Goal: Transaction & Acquisition: Book appointment/travel/reservation

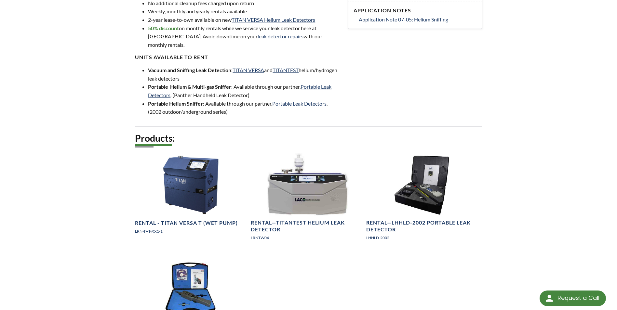
scroll to position [455, 0]
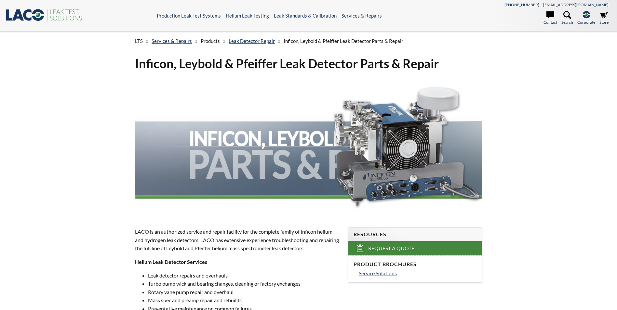
select select "언어 번역 위젯"
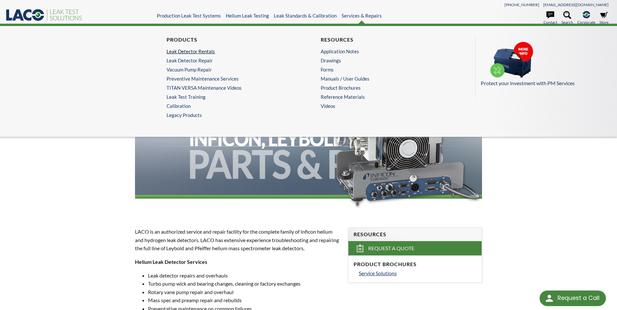
click at [203, 54] on link "Leak Detector Rentals" at bounding box center [229, 51] width 126 height 6
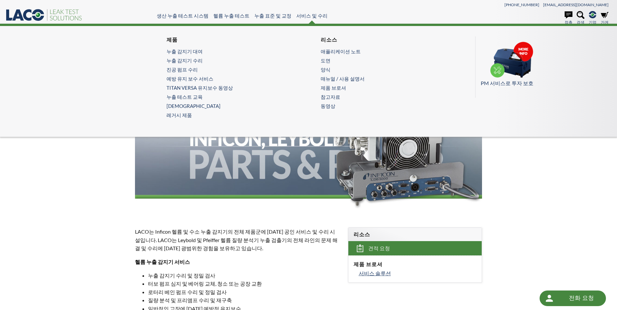
drag, startPoint x: 287, startPoint y: 93, endPoint x: 297, endPoint y: 90, distance: 10.7
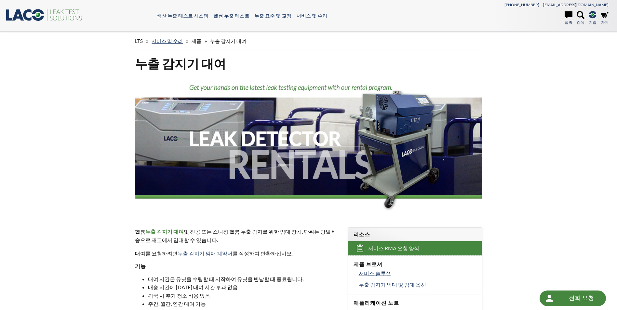
click at [195, 40] on span "제품" at bounding box center [197, 41] width 10 height 6
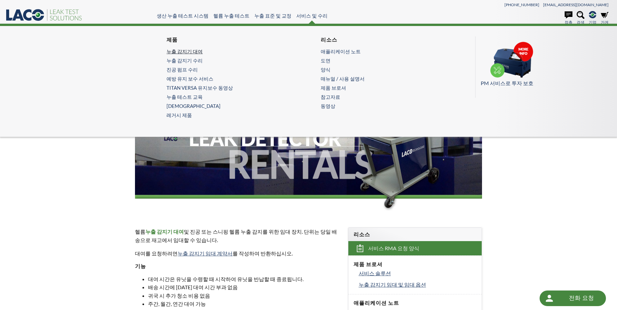
click at [193, 54] on link "누출 감지기 대여" at bounding box center [229, 51] width 126 height 6
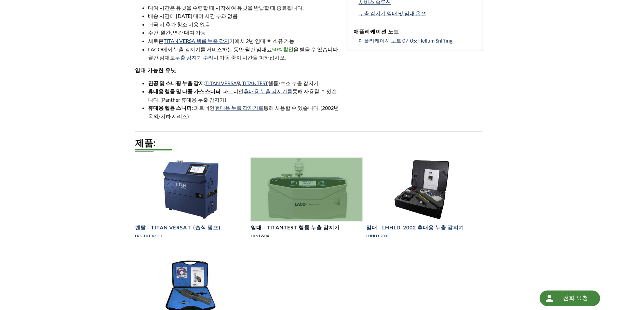
scroll to position [293, 0]
